Goal: Entertainment & Leisure: Consume media (video, audio)

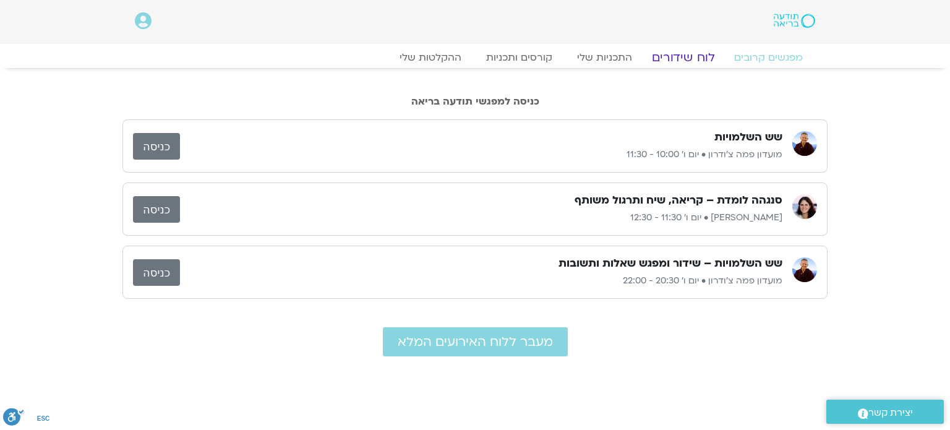
click at [684, 56] on link "לוח שידורים" at bounding box center [683, 57] width 93 height 15
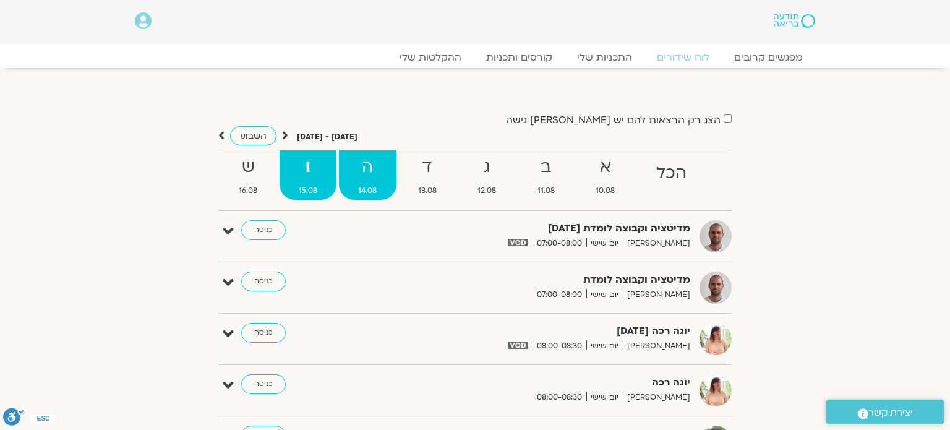
click at [367, 190] on span "14.08" at bounding box center [368, 190] width 58 height 13
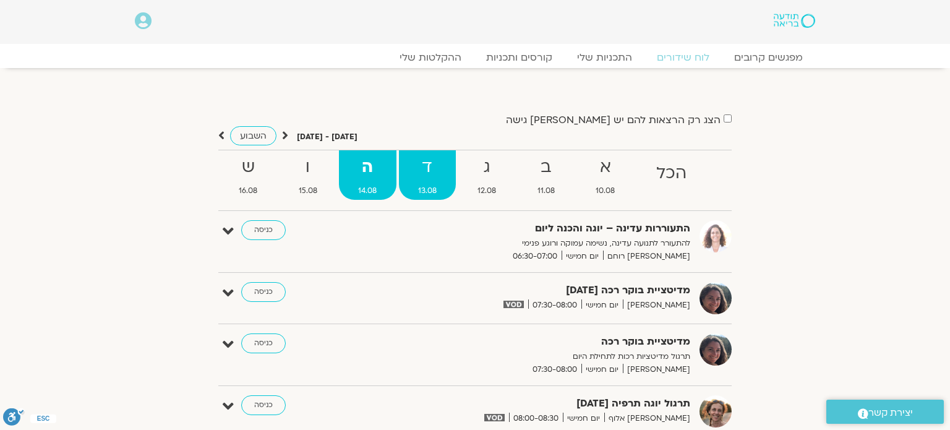
click at [425, 184] on span "13.08" at bounding box center [428, 190] width 58 height 13
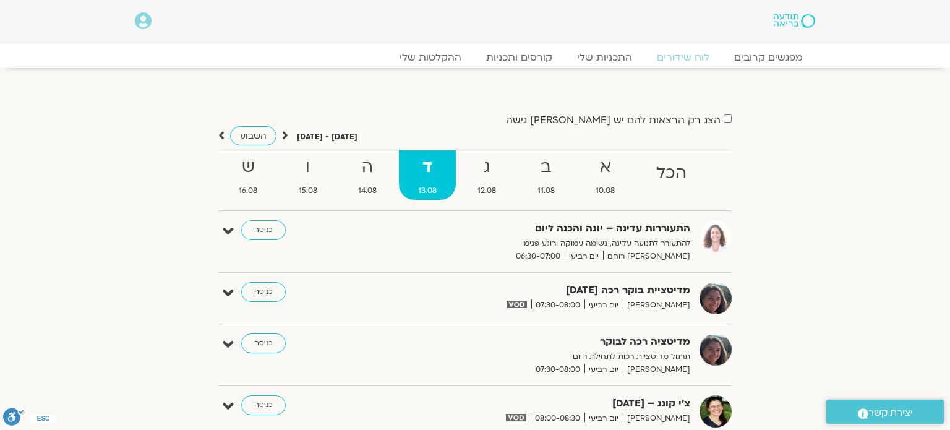
click at [425, 184] on span "13.08" at bounding box center [428, 190] width 58 height 13
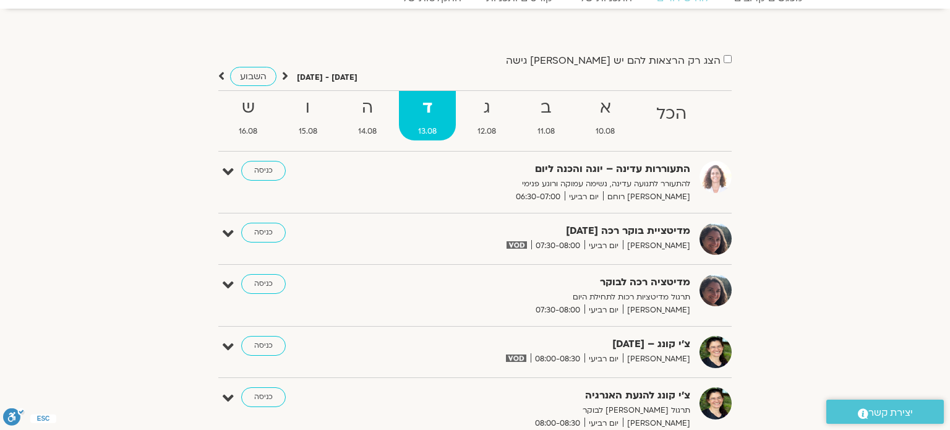
scroll to position [25, 0]
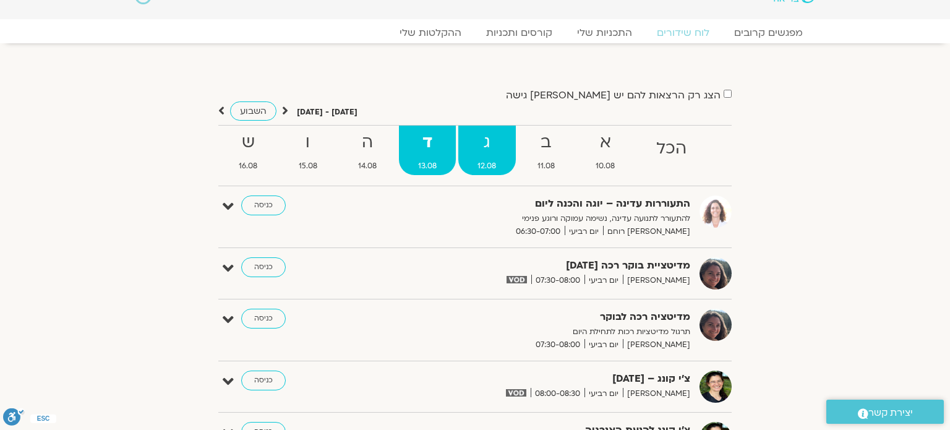
click at [482, 145] on strong "ג" at bounding box center [487, 143] width 58 height 28
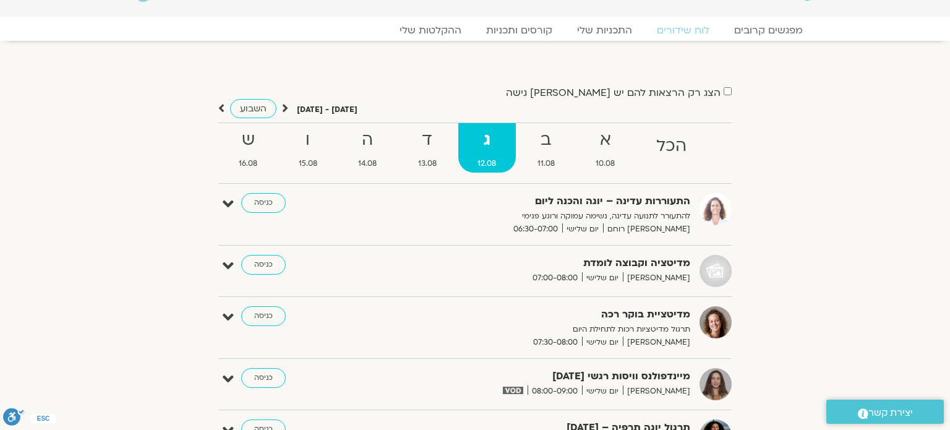
scroll to position [0, 0]
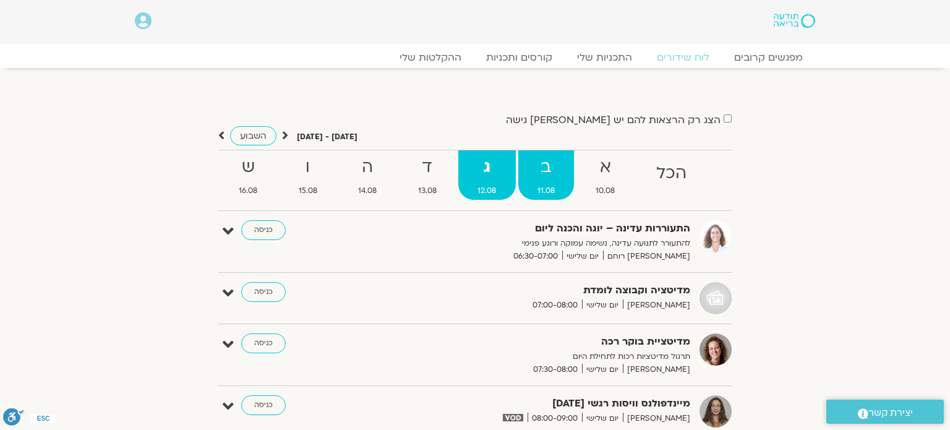
click at [538, 177] on strong "ב" at bounding box center [546, 167] width 56 height 28
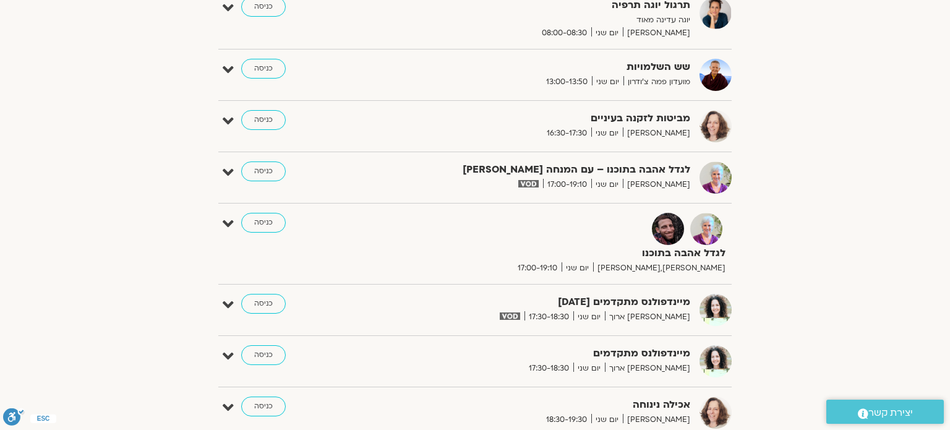
scroll to position [346, 0]
click at [275, 221] on link "כניסה" at bounding box center [263, 223] width 45 height 20
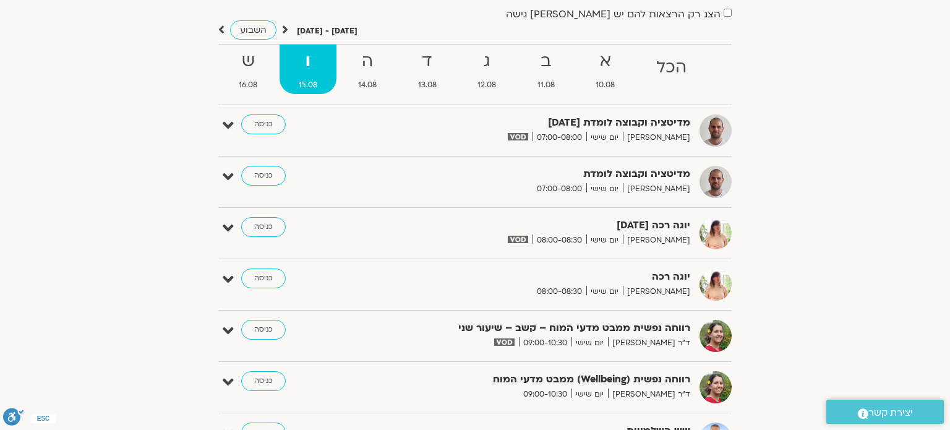
scroll to position [108, 0]
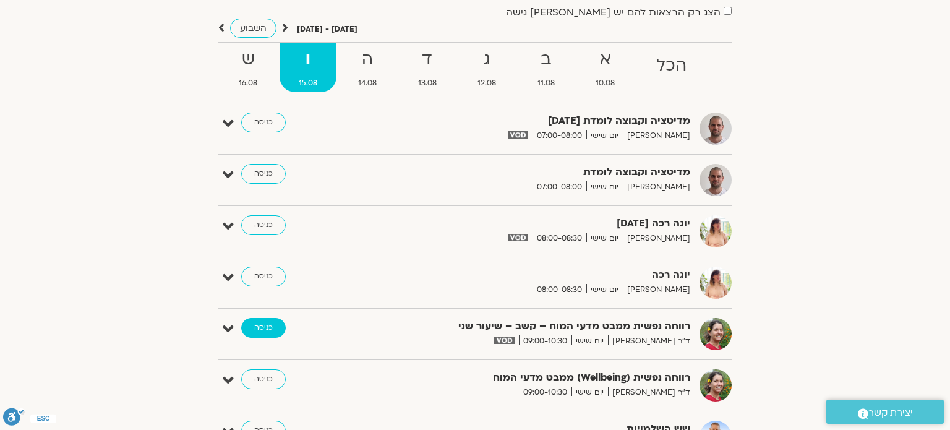
click at [259, 325] on link "כניסה" at bounding box center [263, 328] width 45 height 20
